Goal: Communication & Community: Share content

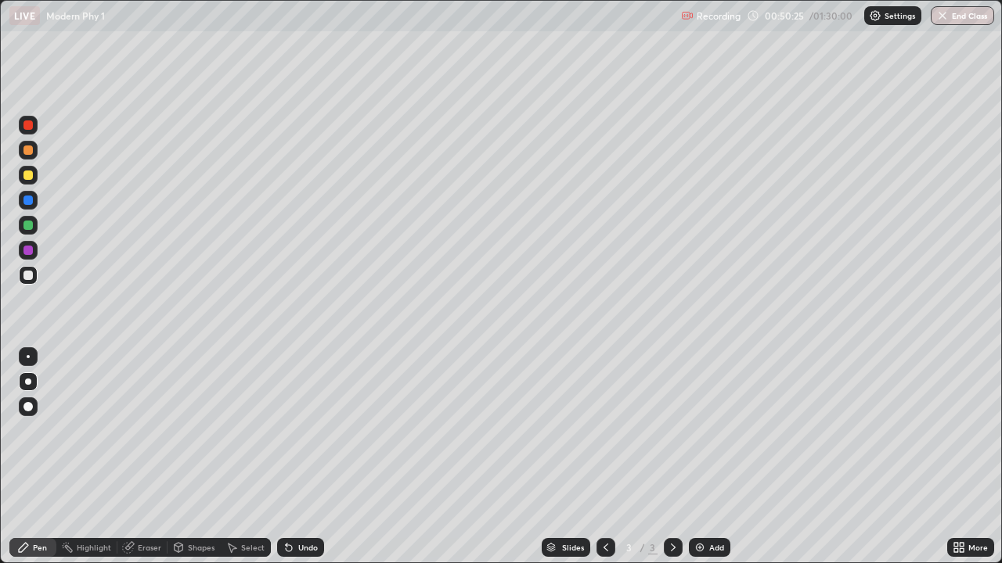
click at [27, 276] on div at bounding box center [27, 275] width 9 height 9
click at [288, 549] on icon at bounding box center [289, 548] width 6 height 6
click at [287, 549] on icon at bounding box center [289, 548] width 6 height 6
click at [30, 181] on div at bounding box center [28, 175] width 19 height 19
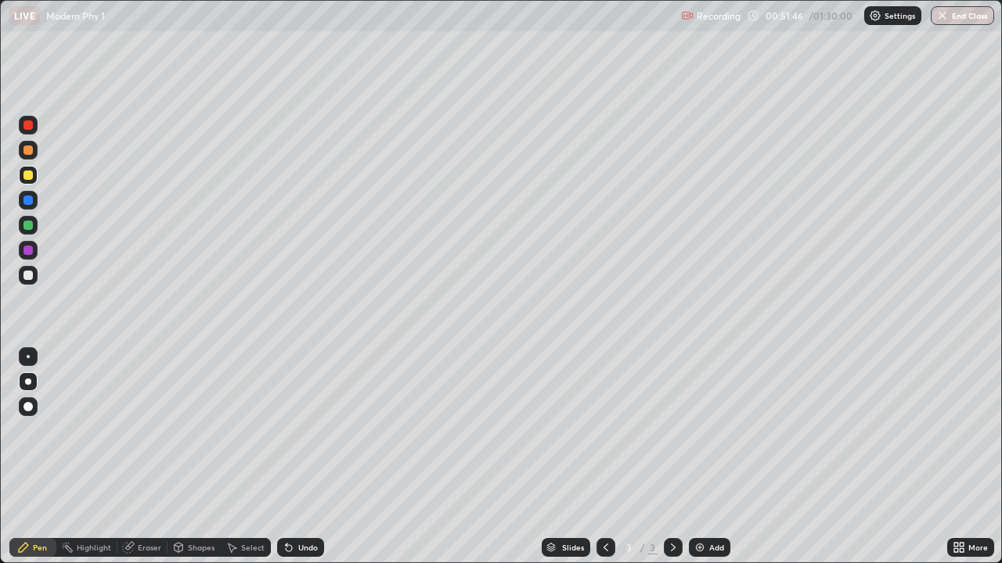
click at [28, 275] on div at bounding box center [27, 275] width 9 height 9
click at [147, 545] on div "Eraser" at bounding box center [149, 548] width 23 height 8
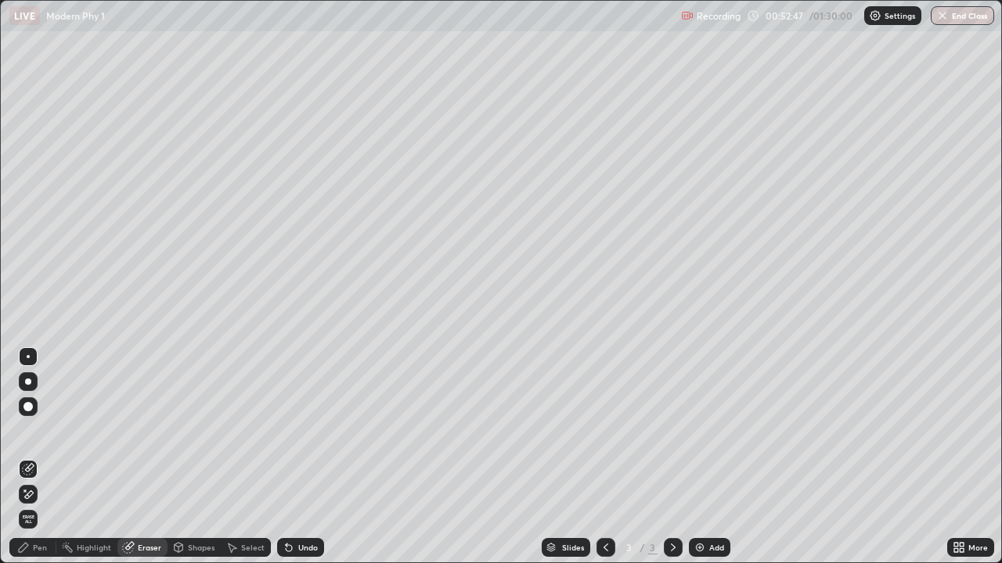
click at [38, 549] on div "Pen" at bounding box center [40, 548] width 14 height 8
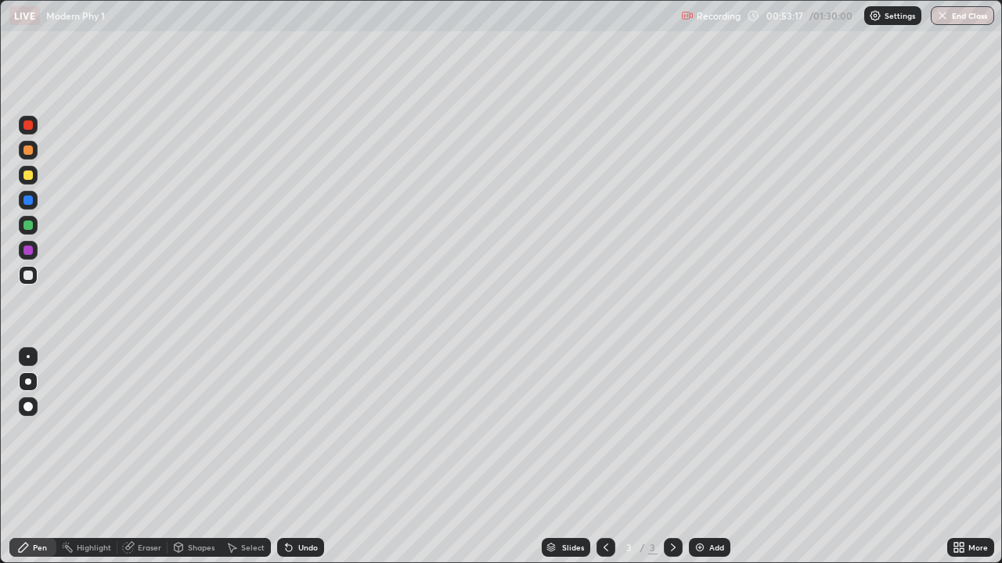
click at [698, 547] on img at bounding box center [699, 548] width 13 height 13
click at [31, 175] on div at bounding box center [27, 175] width 9 height 9
click at [37, 278] on div at bounding box center [28, 275] width 19 height 19
click at [24, 153] on div at bounding box center [27, 150] width 9 height 9
click at [29, 175] on div at bounding box center [27, 175] width 9 height 9
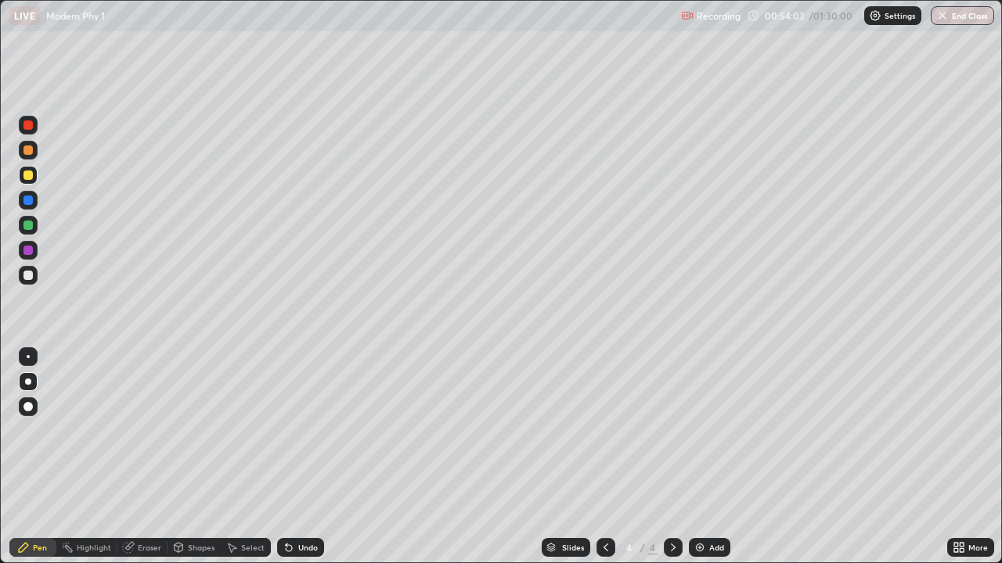
click at [289, 545] on icon at bounding box center [289, 548] width 13 height 13
click at [287, 545] on icon at bounding box center [289, 548] width 6 height 6
click at [29, 274] on div at bounding box center [27, 275] width 9 height 9
click at [293, 539] on div "Undo" at bounding box center [300, 547] width 47 height 19
click at [292, 550] on icon at bounding box center [289, 548] width 13 height 13
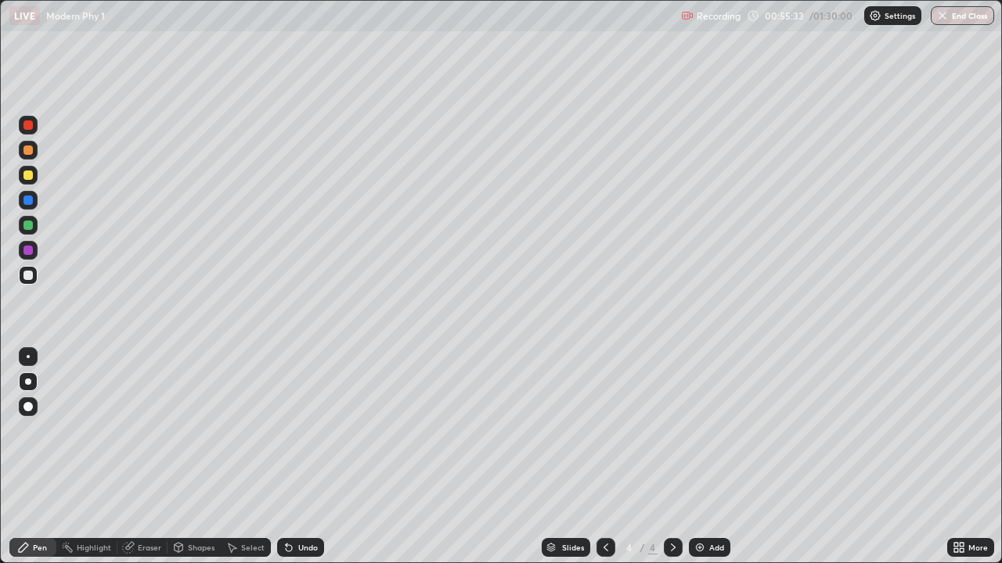
click at [301, 556] on div "Undo" at bounding box center [300, 547] width 47 height 19
click at [36, 179] on div at bounding box center [28, 175] width 19 height 19
click at [286, 547] on icon at bounding box center [289, 548] width 6 height 6
click at [697, 547] on img at bounding box center [699, 548] width 13 height 13
click at [26, 279] on div at bounding box center [27, 275] width 9 height 9
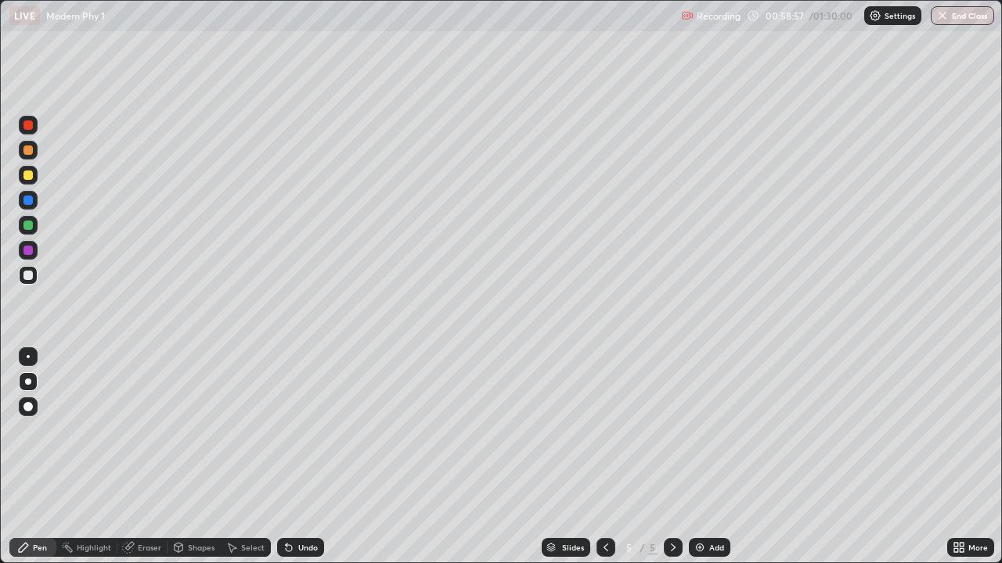
click at [286, 545] on icon at bounding box center [287, 545] width 2 height 2
click at [283, 544] on icon at bounding box center [289, 548] width 13 height 13
click at [27, 173] on div at bounding box center [27, 175] width 9 height 9
click at [31, 153] on div at bounding box center [27, 150] width 9 height 9
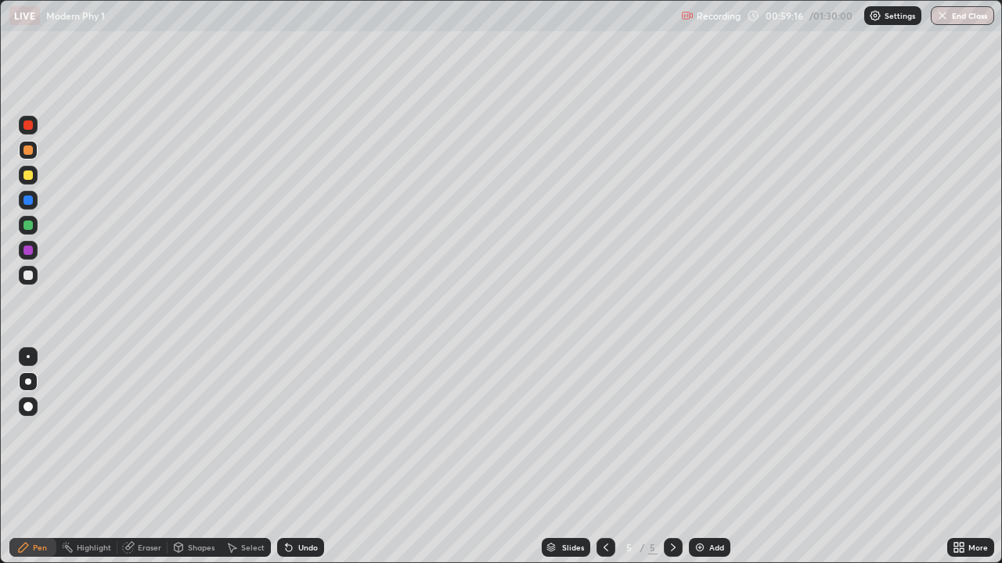
click at [27, 278] on div at bounding box center [27, 275] width 9 height 9
click at [132, 547] on icon at bounding box center [128, 548] width 13 height 13
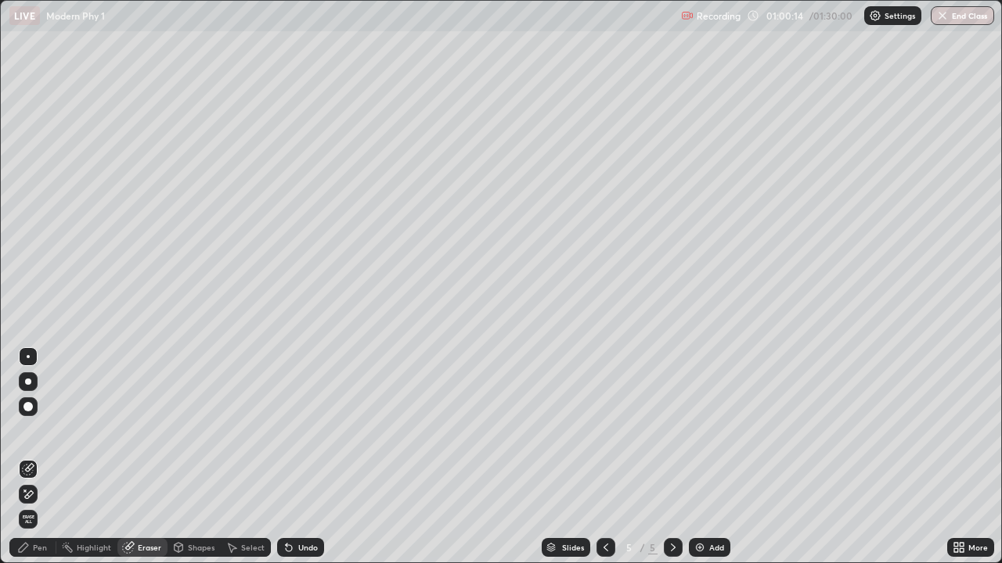
click at [31, 544] on div "Pen" at bounding box center [32, 547] width 47 height 19
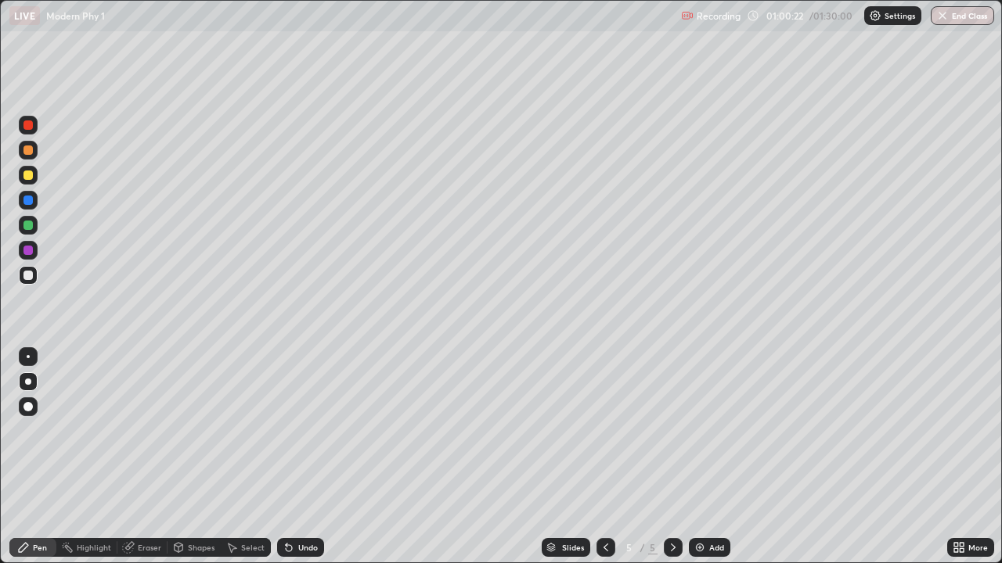
click at [290, 540] on div "Undo" at bounding box center [300, 547] width 47 height 19
click at [286, 545] on icon at bounding box center [289, 548] width 6 height 6
click at [286, 545] on icon at bounding box center [287, 545] width 2 height 2
click at [30, 178] on div at bounding box center [27, 175] width 9 height 9
click at [29, 275] on div at bounding box center [27, 275] width 9 height 9
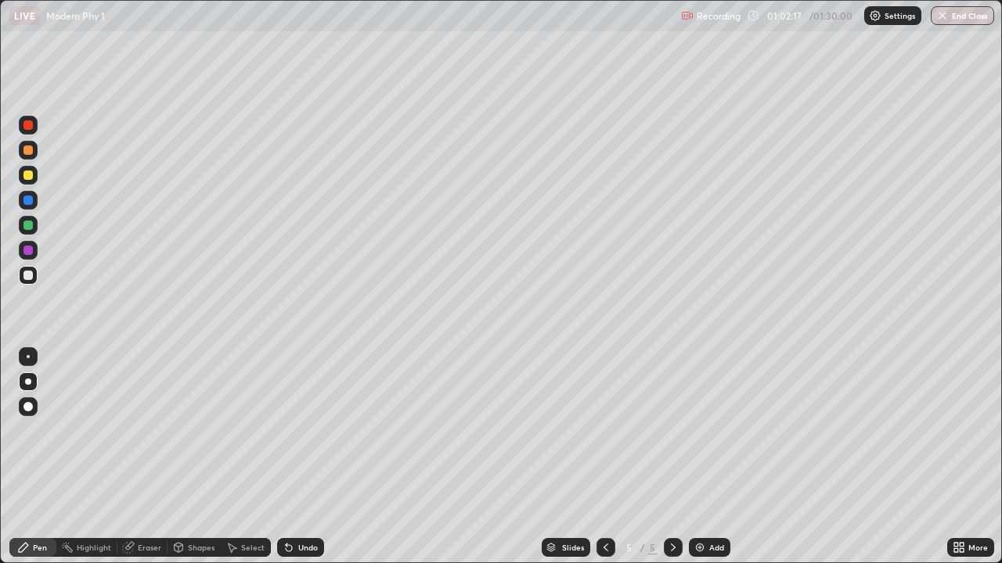
click at [295, 545] on div "Undo" at bounding box center [300, 547] width 47 height 19
click at [286, 545] on icon at bounding box center [287, 545] width 2 height 2
click at [283, 541] on div "Undo" at bounding box center [300, 547] width 47 height 19
click at [286, 545] on icon at bounding box center [287, 545] width 2 height 2
click at [697, 549] on img at bounding box center [699, 548] width 13 height 13
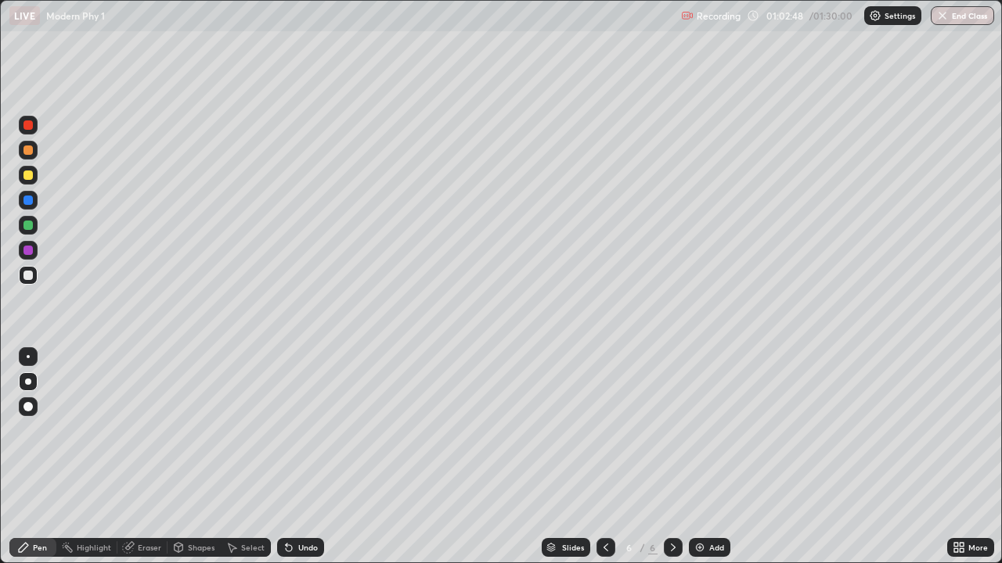
click at [31, 172] on div at bounding box center [27, 175] width 9 height 9
click at [28, 151] on div at bounding box center [27, 150] width 9 height 9
click at [286, 545] on icon at bounding box center [287, 545] width 2 height 2
click at [286, 549] on icon at bounding box center [289, 548] width 6 height 6
click at [29, 175] on div at bounding box center [27, 175] width 9 height 9
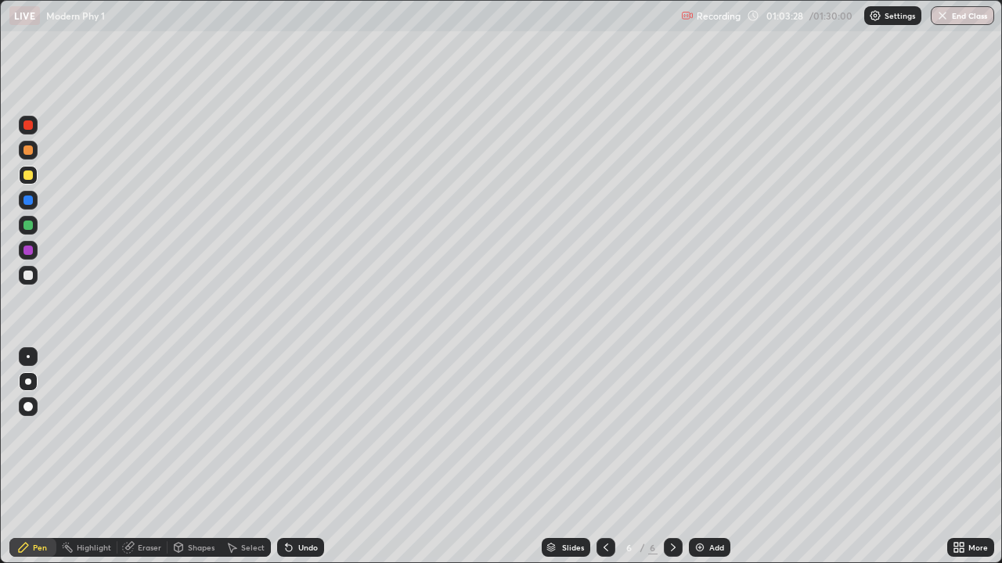
click at [286, 549] on icon at bounding box center [289, 548] width 6 height 6
click at [699, 544] on img at bounding box center [699, 548] width 13 height 13
click at [26, 183] on div at bounding box center [28, 175] width 19 height 19
click at [286, 550] on icon at bounding box center [289, 548] width 6 height 6
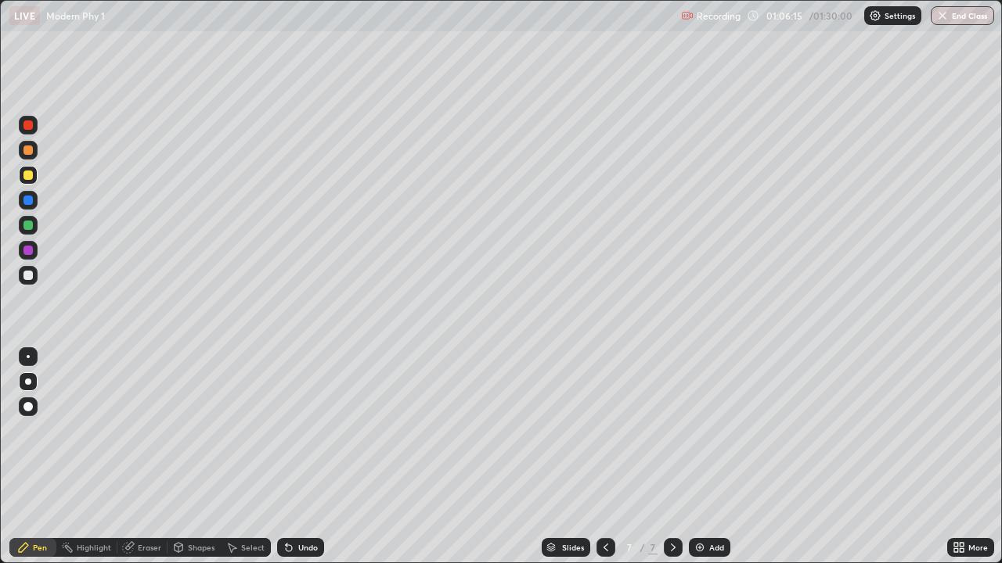
click at [604, 548] on icon at bounding box center [605, 548] width 13 height 13
click at [603, 539] on div at bounding box center [605, 547] width 19 height 19
click at [956, 9] on button "End Class" at bounding box center [962, 15] width 63 height 19
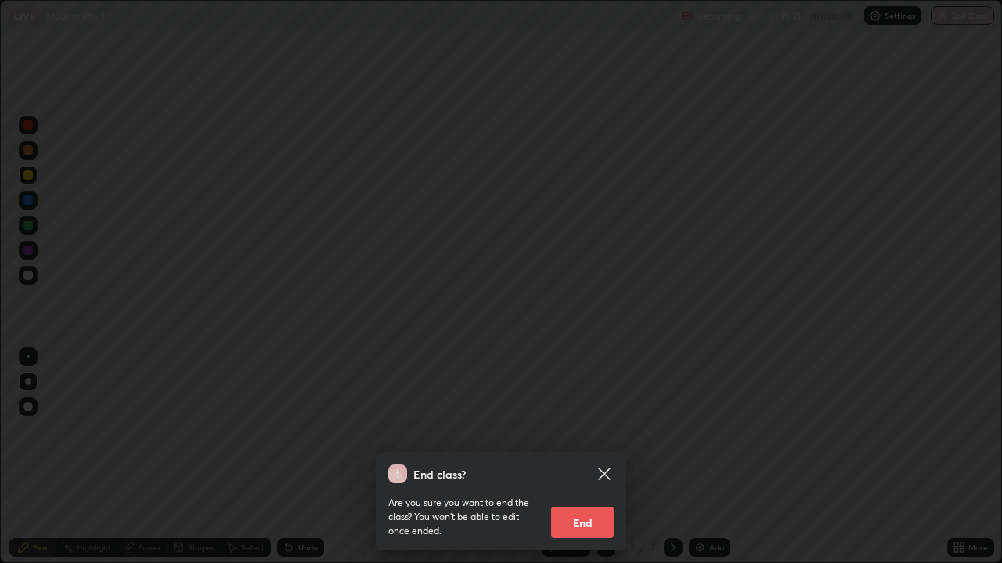
click at [564, 508] on button "End" at bounding box center [582, 522] width 63 height 31
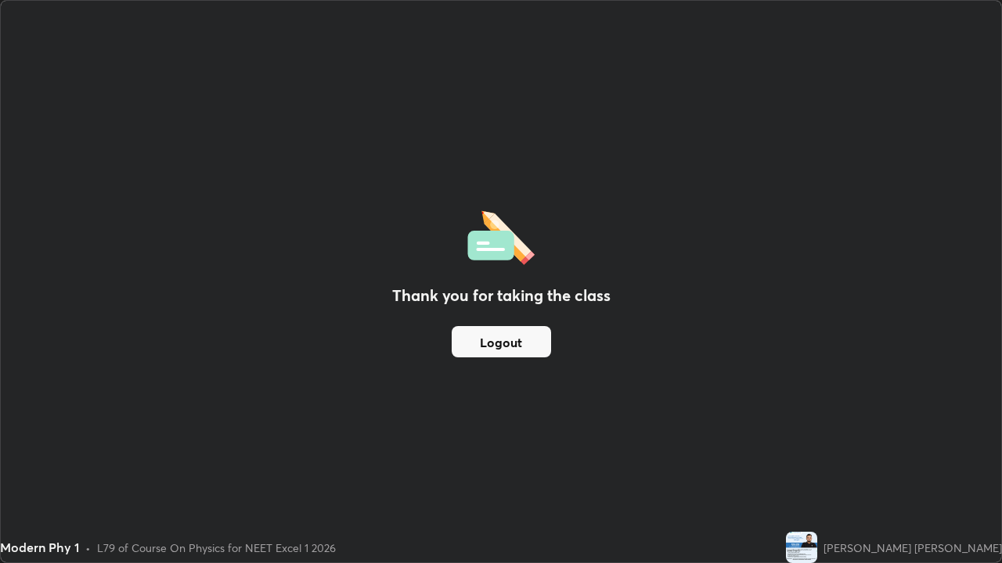
click at [577, 519] on div "Thank you for taking the class Logout" at bounding box center [501, 282] width 1000 height 562
click at [542, 338] on button "Logout" at bounding box center [501, 341] width 99 height 31
click at [539, 334] on button "Logout" at bounding box center [501, 341] width 99 height 31
